Goal: Obtain resource: Obtain resource

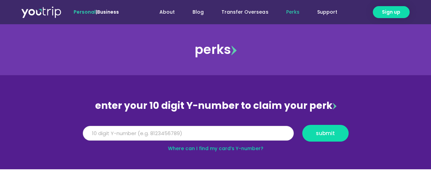
drag, startPoint x: 0, startPoint y: 0, endPoint x: 163, endPoint y: 132, distance: 210.1
click at [163, 132] on input "Y Number" at bounding box center [188, 133] width 211 height 15
click at [343, 134] on button "submit" at bounding box center [325, 133] width 46 height 17
click at [97, 131] on input "[CREDIT_CARD_NUMBER]" at bounding box center [188, 133] width 211 height 15
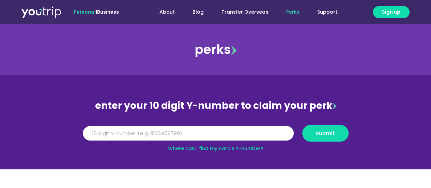
click at [110, 131] on input "[CREDIT_CARD_NUMBER]" at bounding box center [188, 133] width 211 height 15
click at [121, 131] on input "[CREDIT_CARD_NUMBER]" at bounding box center [188, 133] width 211 height 15
click at [150, 133] on input "[CREDIT_CARD_NUMBER]" at bounding box center [188, 133] width 211 height 15
click at [336, 134] on span "submit" at bounding box center [325, 132] width 35 height 5
drag, startPoint x: 85, startPoint y: 133, endPoint x: 178, endPoint y: 132, distance: 93.0
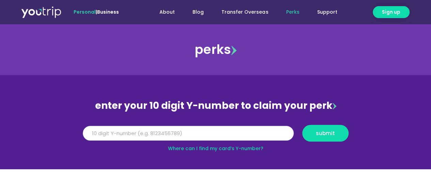
click at [178, 132] on input "[CREDIT_CARD_NUMBER]" at bounding box center [188, 133] width 211 height 15
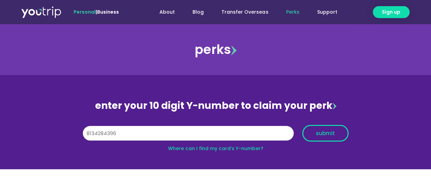
type input "8134284396"
click at [324, 131] on span "submit" at bounding box center [325, 132] width 19 height 5
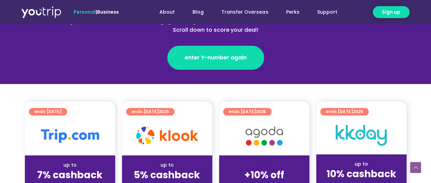
scroll to position [136, 0]
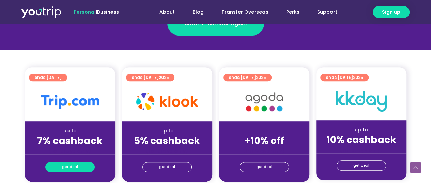
click at [77, 167] on link "get deal" at bounding box center [69, 166] width 49 height 10
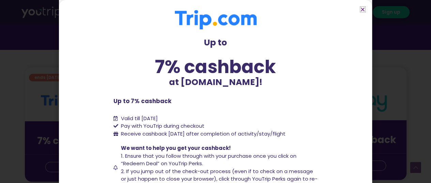
scroll to position [77, 0]
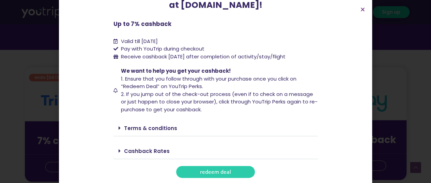
click at [226, 169] on span "redeem deal" at bounding box center [215, 171] width 31 height 5
